Goal: Information Seeking & Learning: Learn about a topic

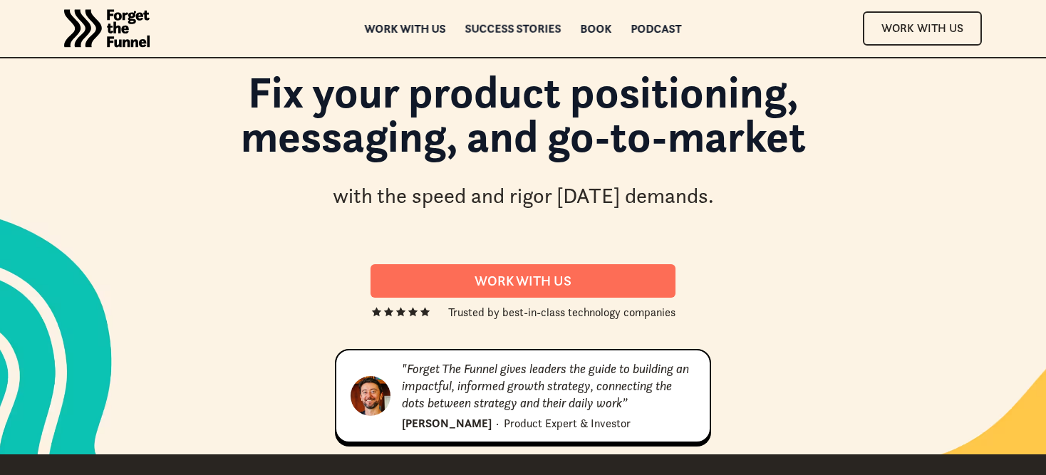
click at [535, 24] on div "Success Stories" at bounding box center [514, 29] width 96 height 10
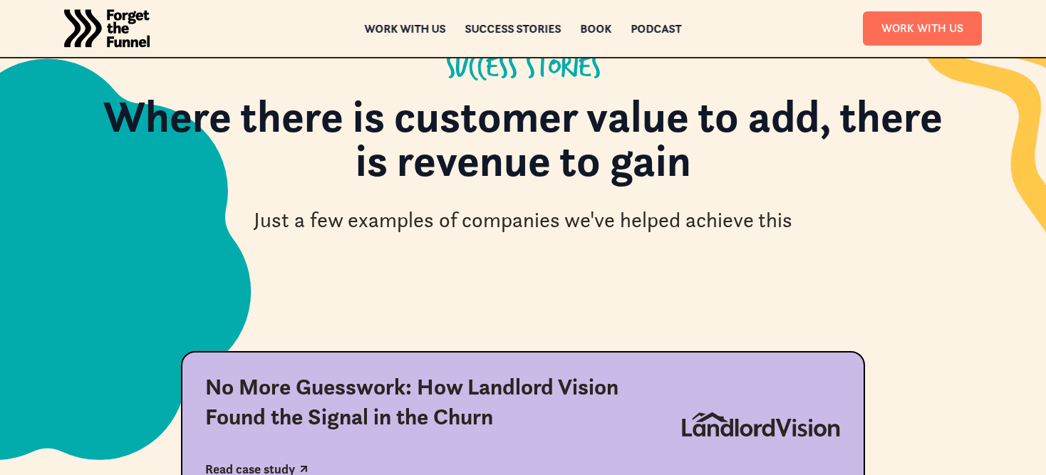
scroll to position [245, 0]
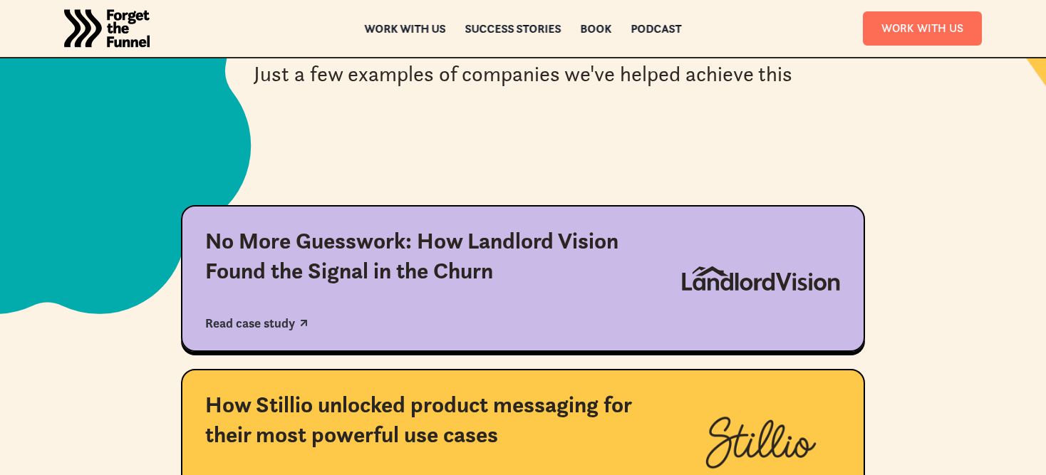
click at [538, 303] on div "No More Guesswork: How Landlord Vision Found the Signal in the Churn Read case …" at bounding box center [431, 279] width 452 height 104
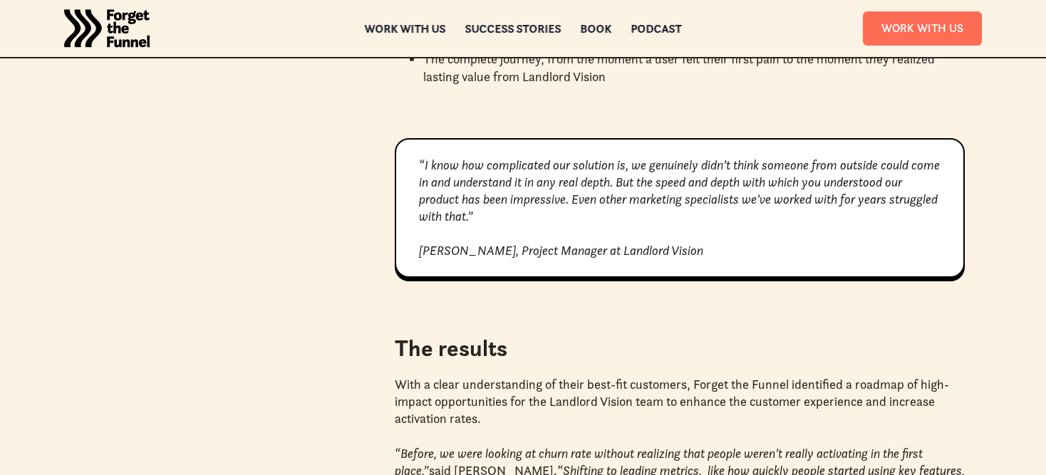
scroll to position [2089, 0]
